Goal: Task Accomplishment & Management: Use online tool/utility

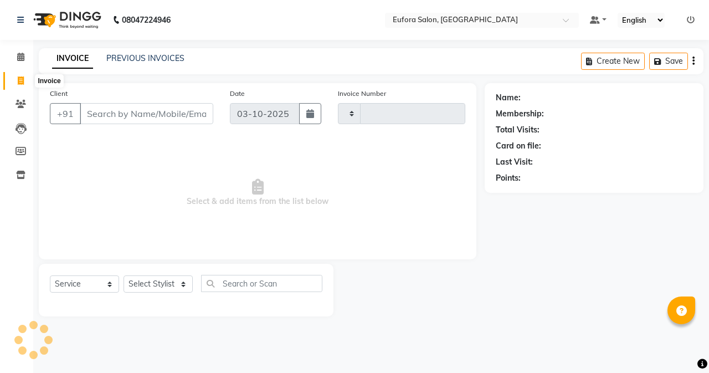
select select "service"
type input "0783"
select select "6684"
